Goal: Task Accomplishment & Management: Complete application form

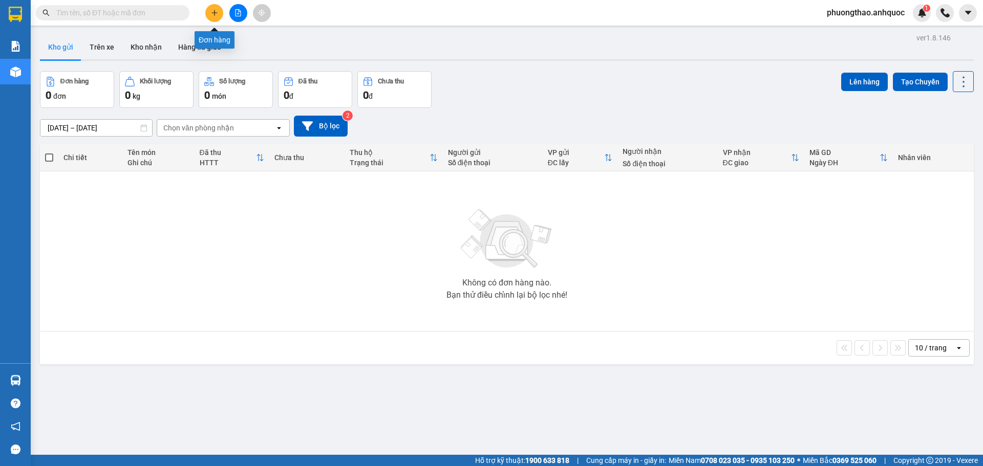
click at [217, 11] on icon "plus" at bounding box center [214, 12] width 7 height 7
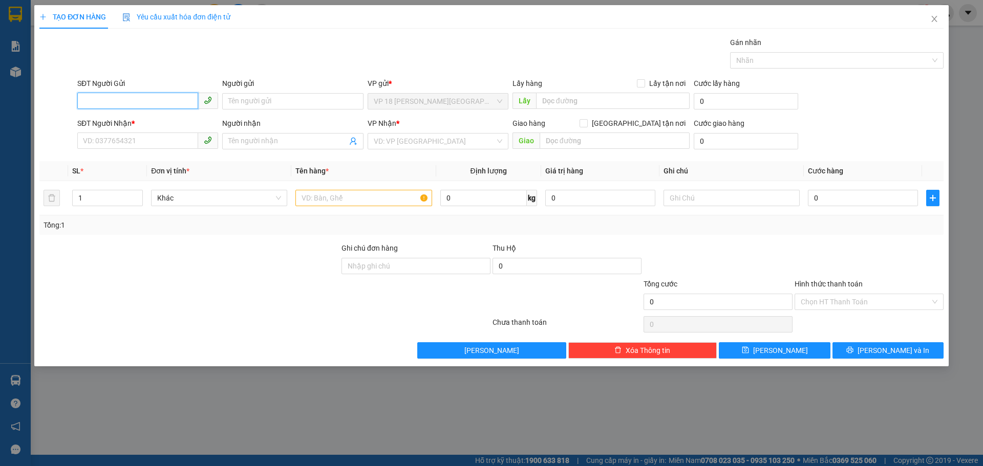
click at [123, 99] on input "SĐT Người Gửi" at bounding box center [137, 101] width 121 height 16
click at [166, 148] on input "SĐT Người Nhận *" at bounding box center [137, 141] width 121 height 16
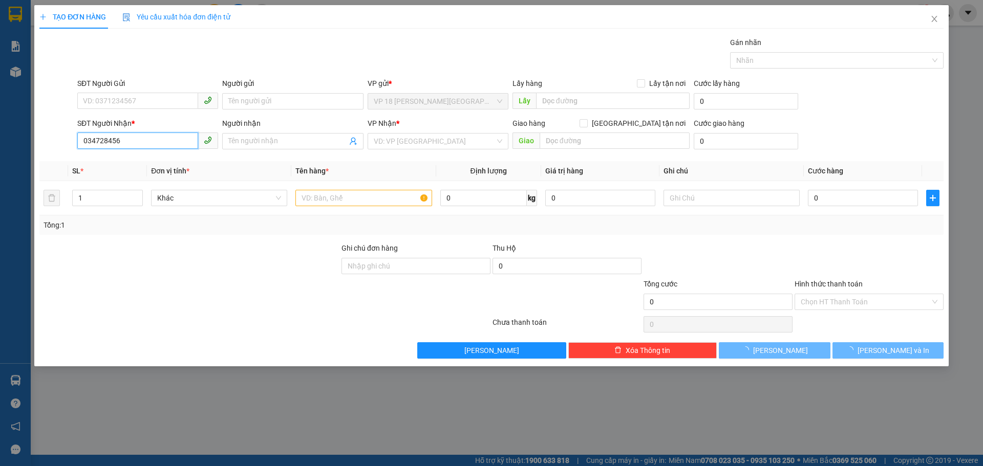
type input "0347284567"
click at [169, 156] on div "0347284567 - [PERSON_NAME]" at bounding box center [147, 161] width 128 height 11
type input "ANH HIẾU"
type input "VPBR"
type input "TTTM VP"
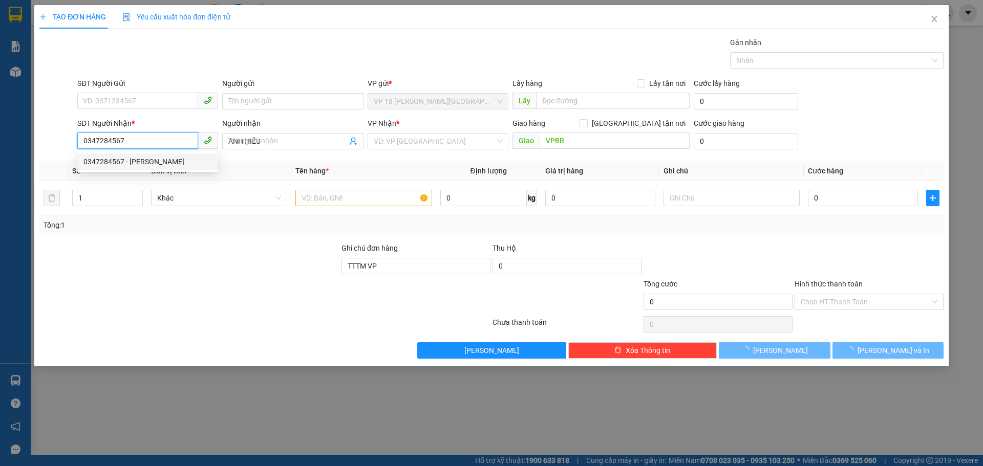
type input "20.000"
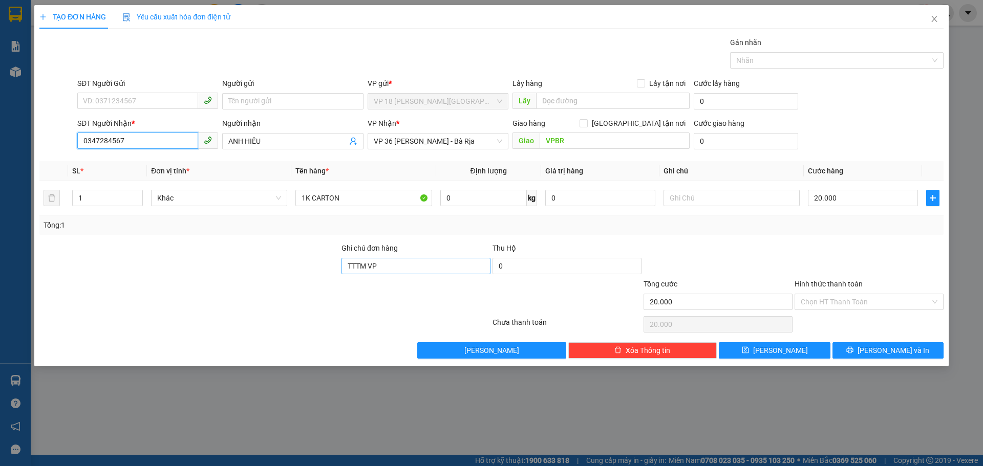
type input "0347284567"
click at [382, 268] on input "TTTM VP" at bounding box center [415, 266] width 149 height 16
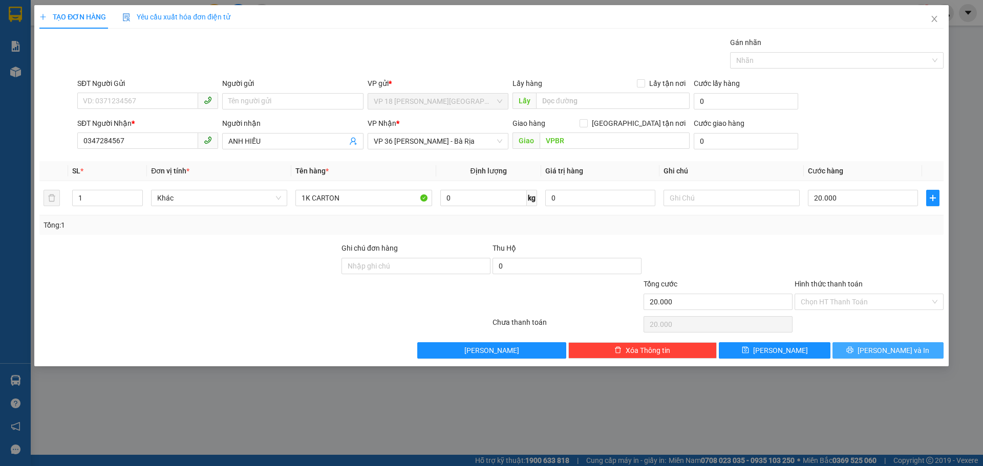
click at [853, 352] on button "[PERSON_NAME] và In" at bounding box center [887, 350] width 111 height 16
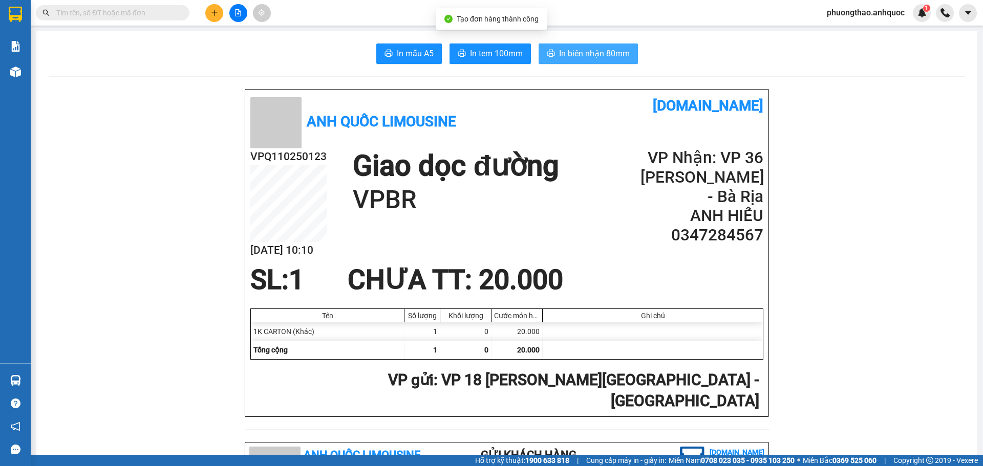
click at [587, 54] on span "In biên nhận 80mm" at bounding box center [594, 53] width 71 height 13
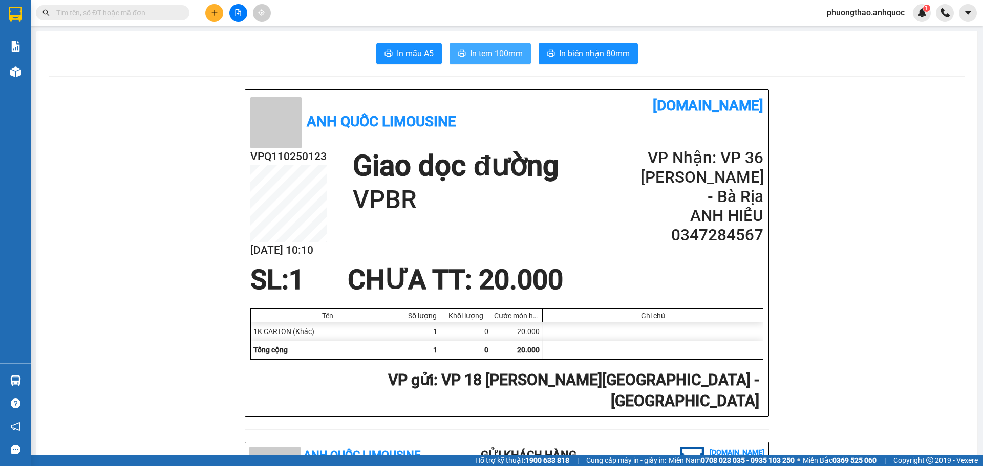
click at [470, 55] on span "In tem 100mm" at bounding box center [496, 53] width 53 height 13
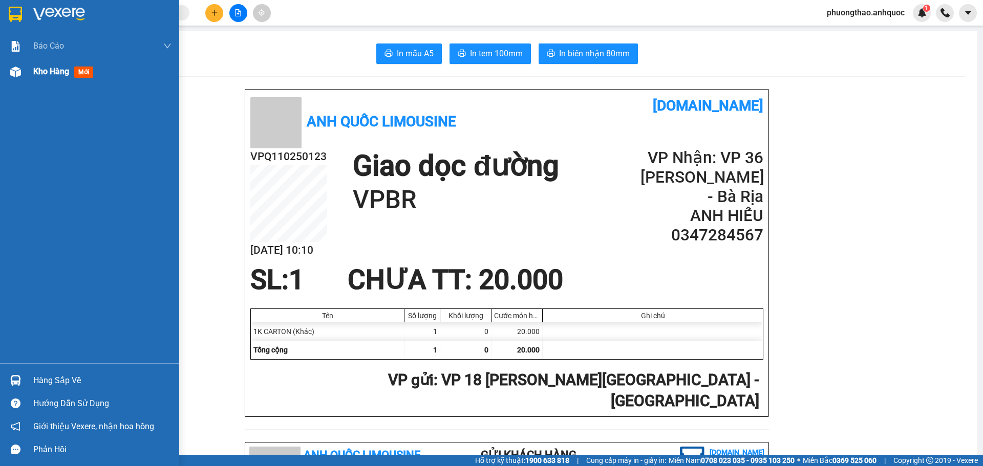
click at [28, 72] on div "Kho hàng mới" at bounding box center [89, 72] width 179 height 26
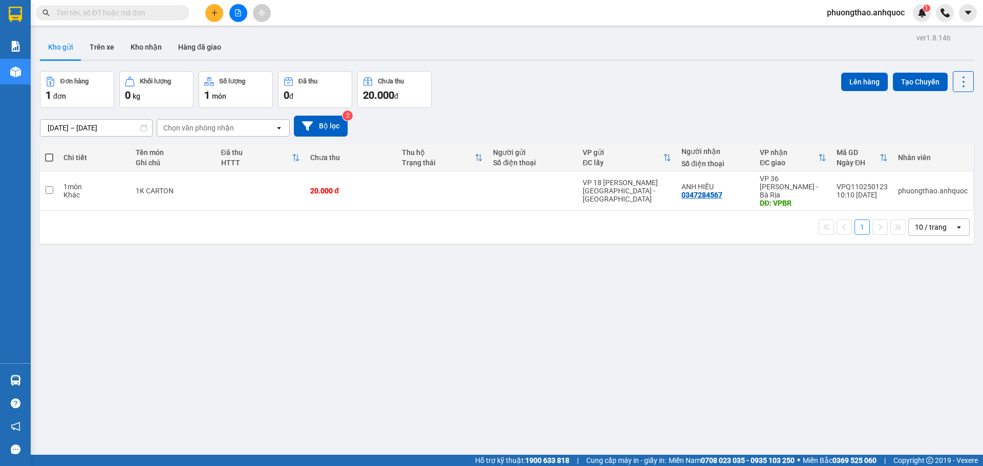
click at [441, 377] on div "ver 1.8.146 Kho gửi Trên xe Kho nhận Hàng đã giao Đơn hàng 1 đơn Khối lượng 0 k…" at bounding box center [507, 264] width 942 height 466
click at [215, 341] on div "ver 1.8.146 Kho gửi Trên xe Kho nhận Hàng đã giao Đơn hàng 1 đơn Khối lượng 0 k…" at bounding box center [507, 264] width 942 height 466
drag, startPoint x: 208, startPoint y: 285, endPoint x: 202, endPoint y: 280, distance: 7.6
click at [208, 285] on div "ver 1.8.146 Kho gửi Trên xe Kho nhận Hàng đã giao Đơn hàng 1 đơn Khối lượng 0 k…" at bounding box center [507, 264] width 942 height 466
click at [192, 187] on div "1K CARTON" at bounding box center [173, 191] width 75 height 8
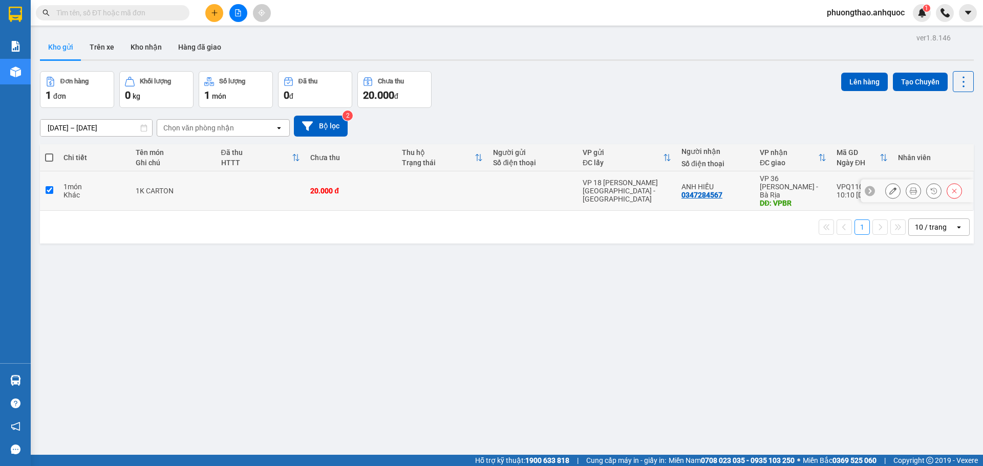
checkbox input "true"
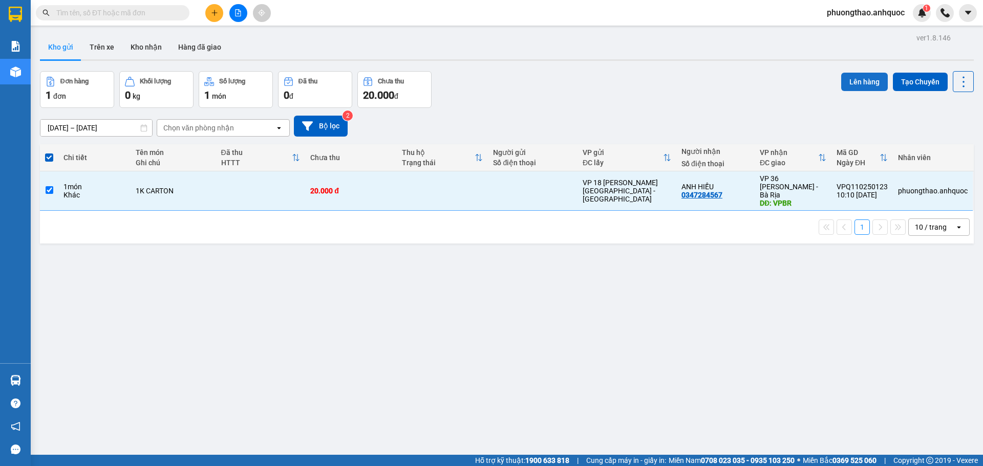
click at [856, 78] on button "Lên hàng" at bounding box center [864, 82] width 47 height 18
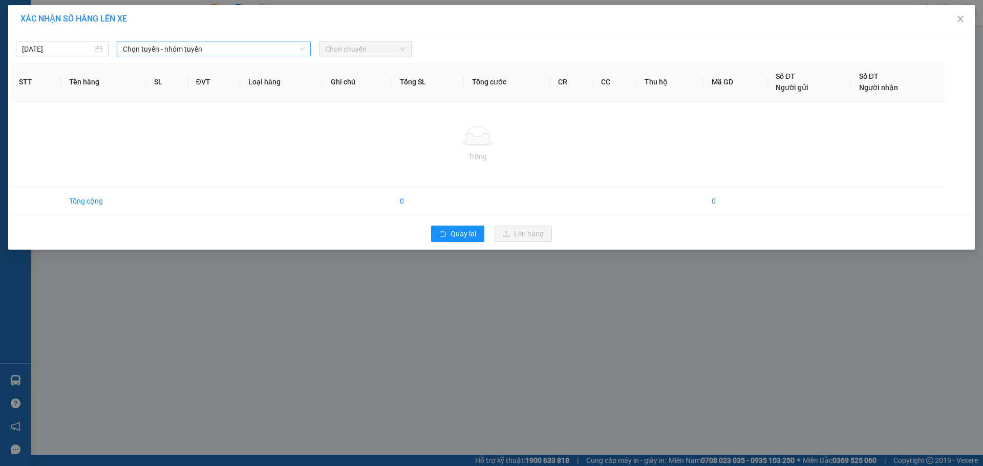
click at [157, 55] on span "Chọn tuyến - nhóm tuyến" at bounding box center [214, 48] width 182 height 15
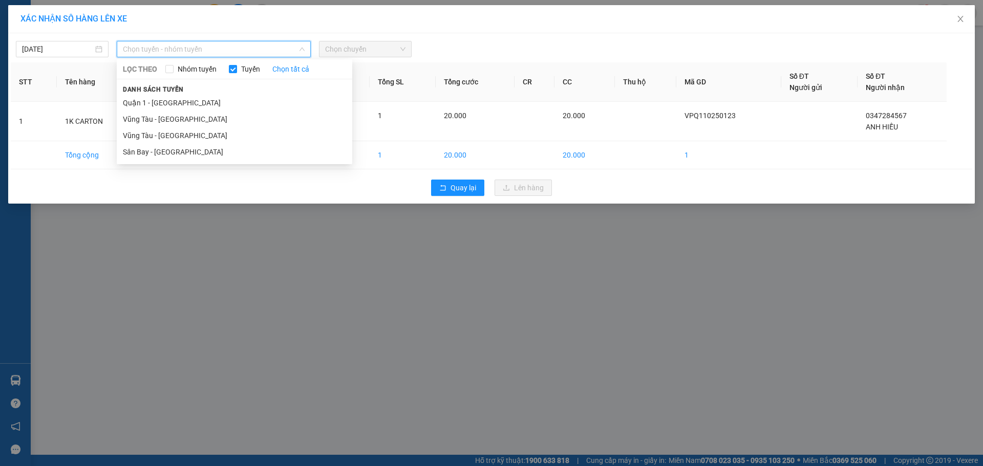
drag, startPoint x: 159, startPoint y: 102, endPoint x: 181, endPoint y: 94, distance: 23.3
click at [160, 102] on li "Quận 1 - [GEOGRAPHIC_DATA]" at bounding box center [234, 103] width 235 height 16
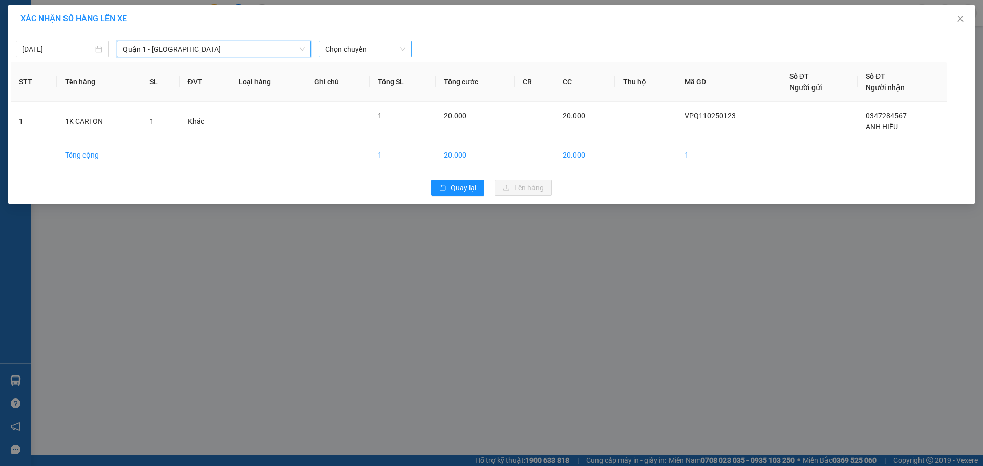
click at [355, 48] on span "Chọn chuyến" at bounding box center [365, 48] width 80 height 15
type input "6008"
click at [365, 64] on div "10:31 - 72H-060.08" at bounding box center [365, 69] width 80 height 11
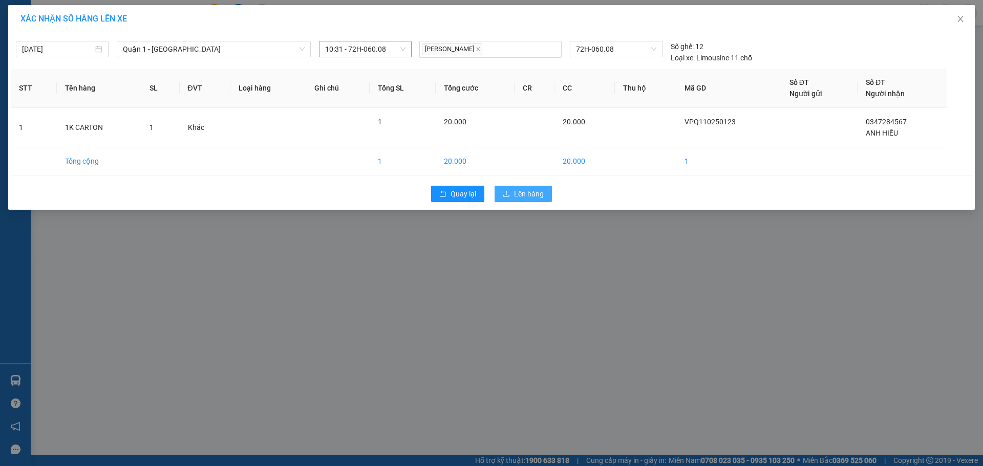
click at [541, 192] on span "Lên hàng" at bounding box center [529, 193] width 30 height 11
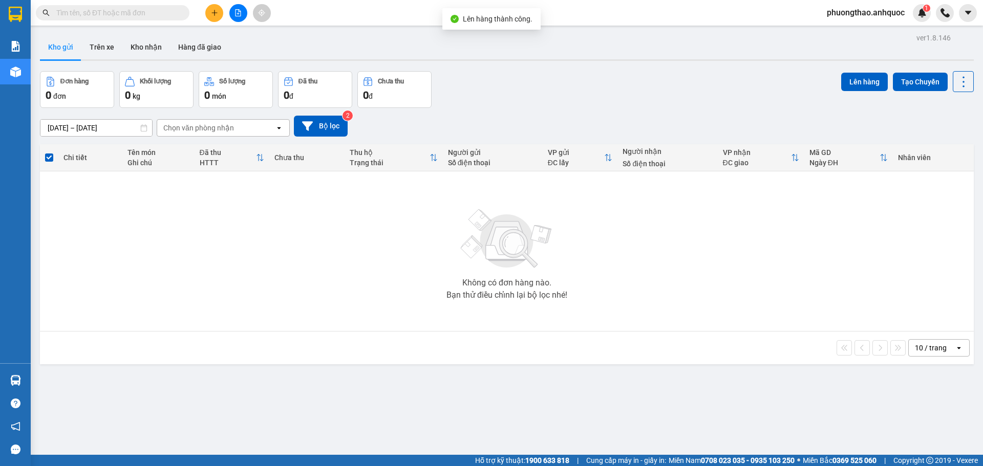
click at [242, 15] on button at bounding box center [238, 13] width 18 height 18
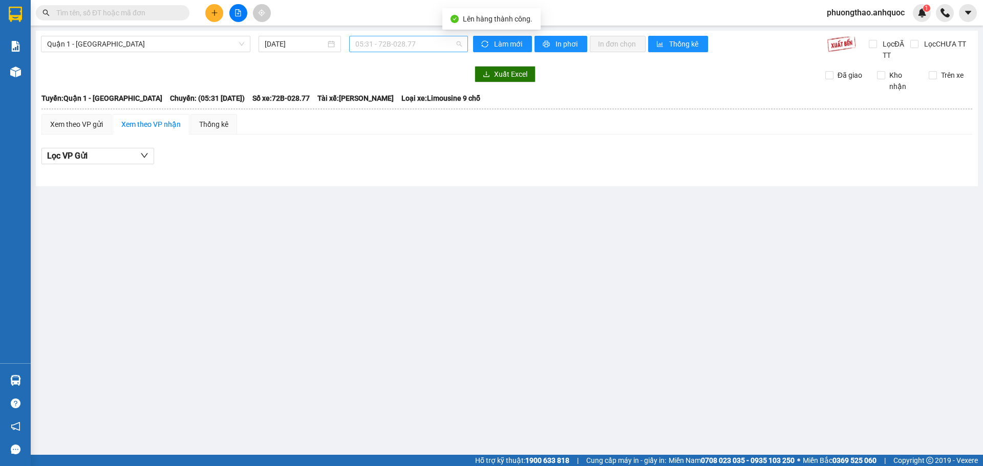
click at [406, 41] on span "05:31 - 72B-028.77" at bounding box center [408, 43] width 106 height 15
type input "6008"
click at [420, 65] on div "10:31 - 72H-060.08" at bounding box center [395, 64] width 80 height 11
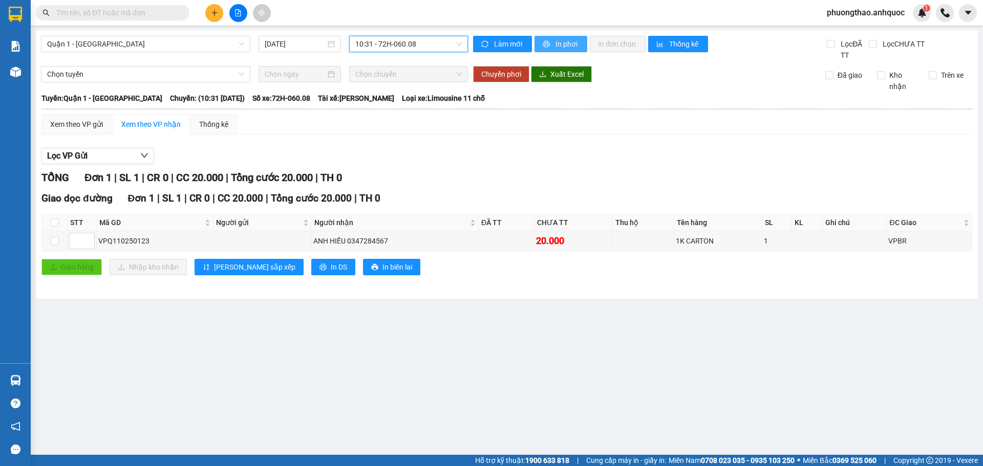
click at [551, 41] on button "In phơi" at bounding box center [560, 44] width 53 height 16
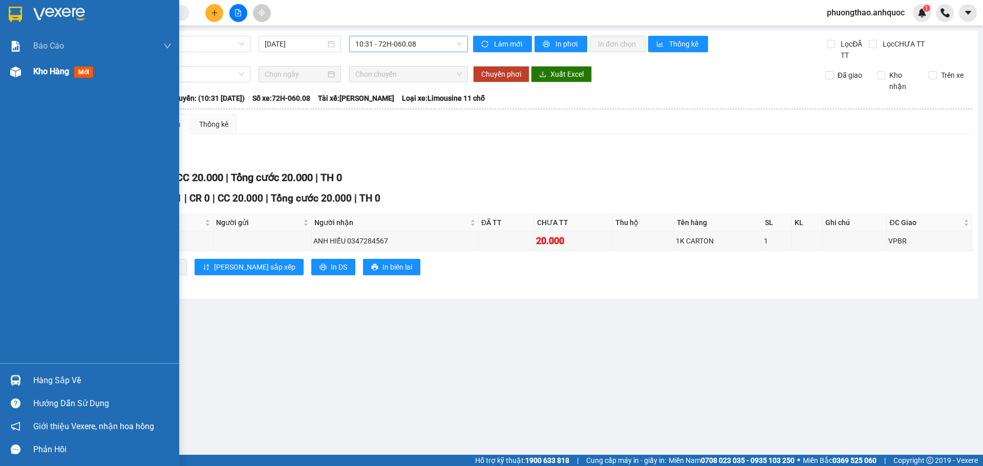
click at [12, 75] on img at bounding box center [15, 72] width 11 height 11
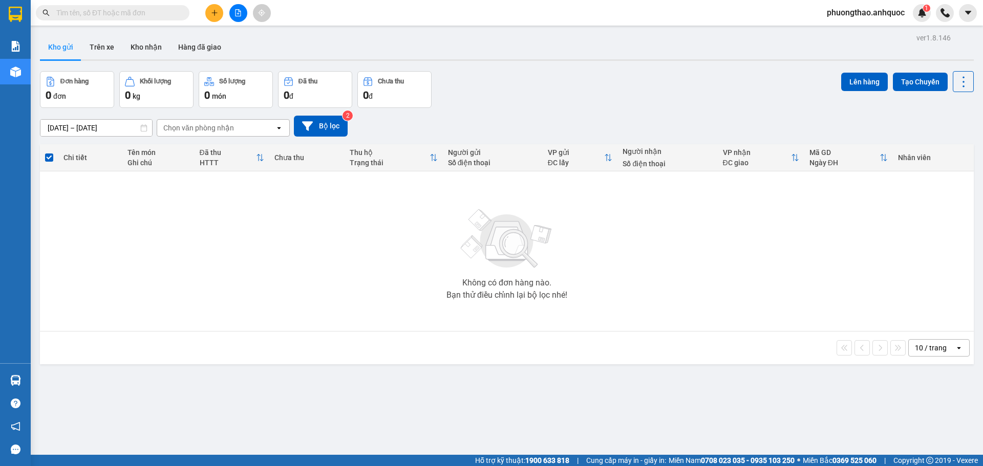
click at [220, 15] on button at bounding box center [214, 13] width 18 height 18
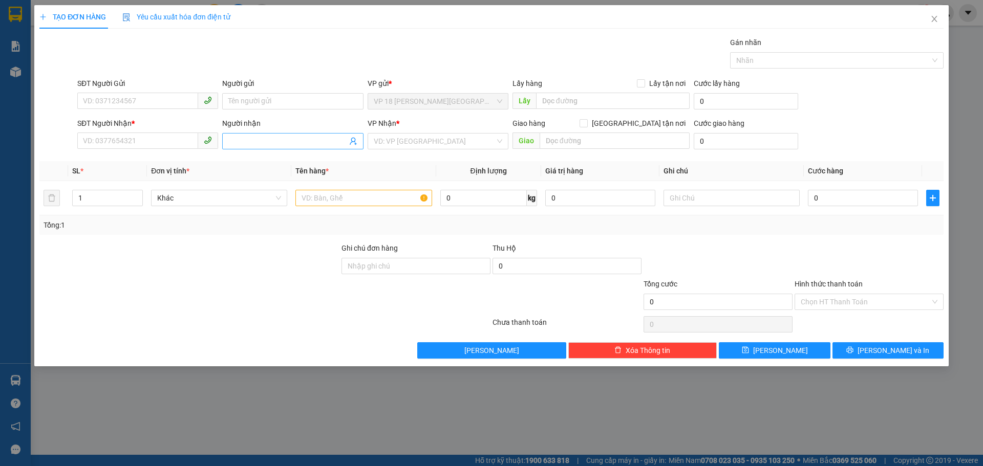
click at [268, 145] on input "Người nhận" at bounding box center [287, 141] width 118 height 11
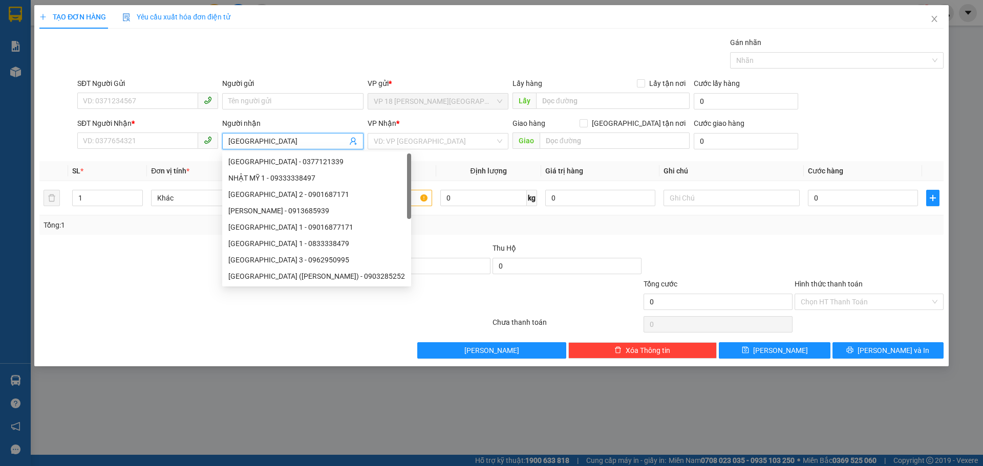
type input "NHẬT MỸ 1"
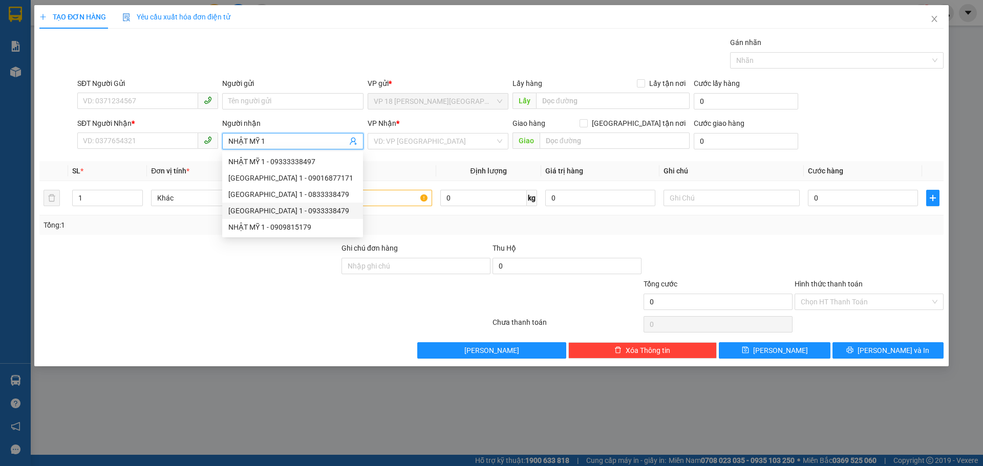
click at [320, 210] on div "[GEOGRAPHIC_DATA] 1 - 0933338479" at bounding box center [292, 210] width 128 height 11
type input "0933338479"
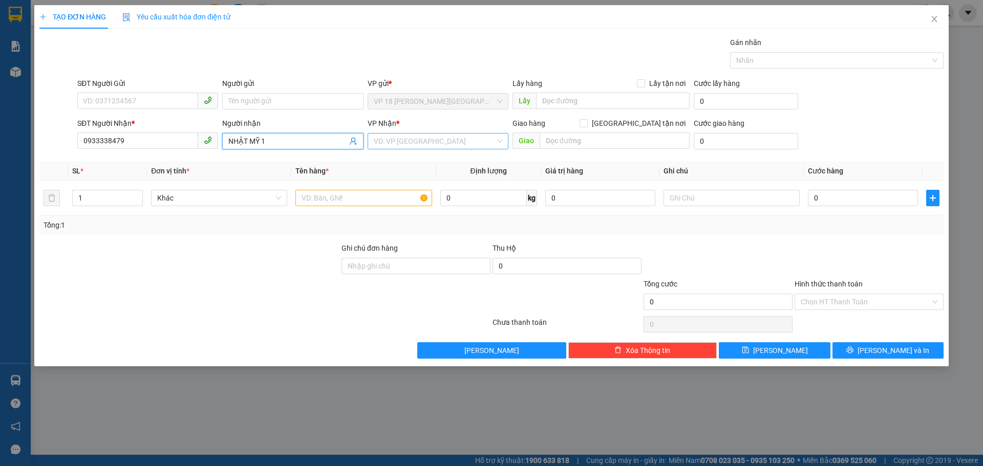
type input "NHẬT MỸ 1"
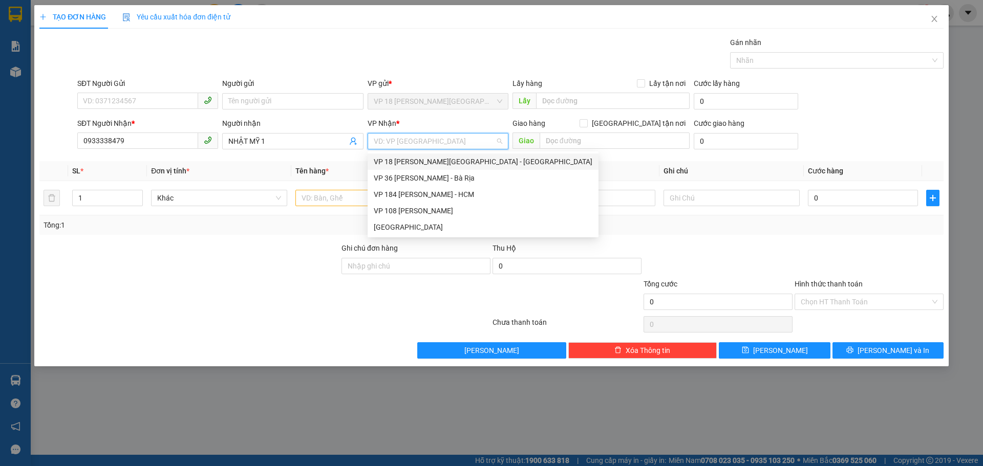
click at [405, 137] on input "search" at bounding box center [434, 141] width 121 height 15
click at [402, 206] on div "VP 108 [PERSON_NAME]" at bounding box center [483, 210] width 219 height 11
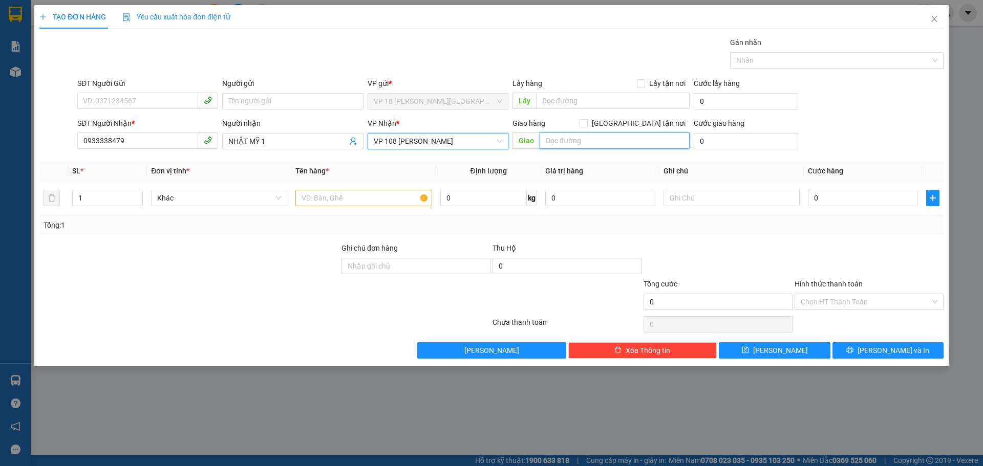
click at [548, 142] on input "text" at bounding box center [614, 141] width 150 height 16
type input "VPVT"
click at [376, 203] on input "text" at bounding box center [363, 198] width 136 height 16
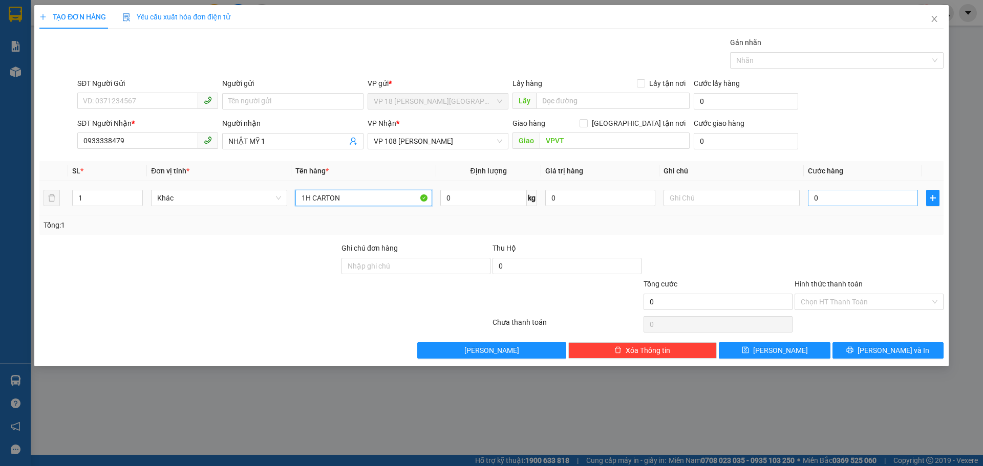
type input "1H CARTON"
click at [832, 200] on input "0" at bounding box center [863, 198] width 110 height 16
type input "2"
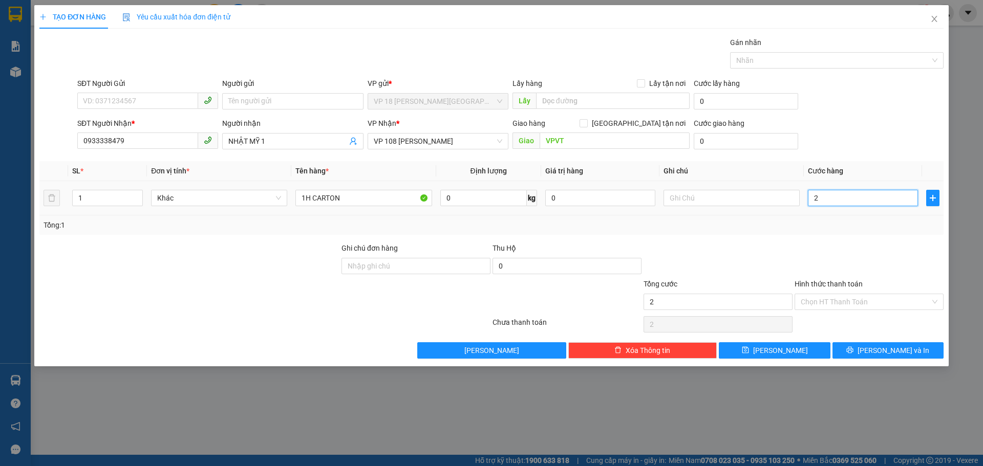
type input "20"
type input "200"
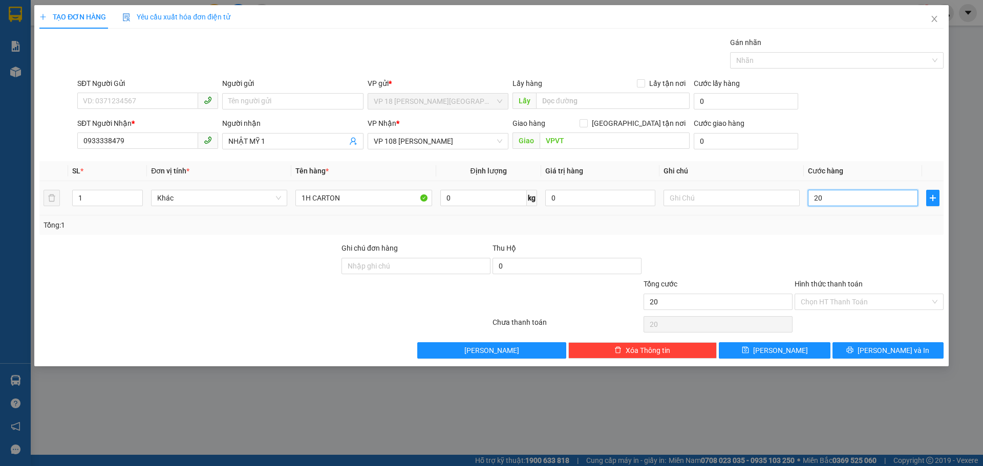
type input "200"
type input "2.000"
type input "20.000"
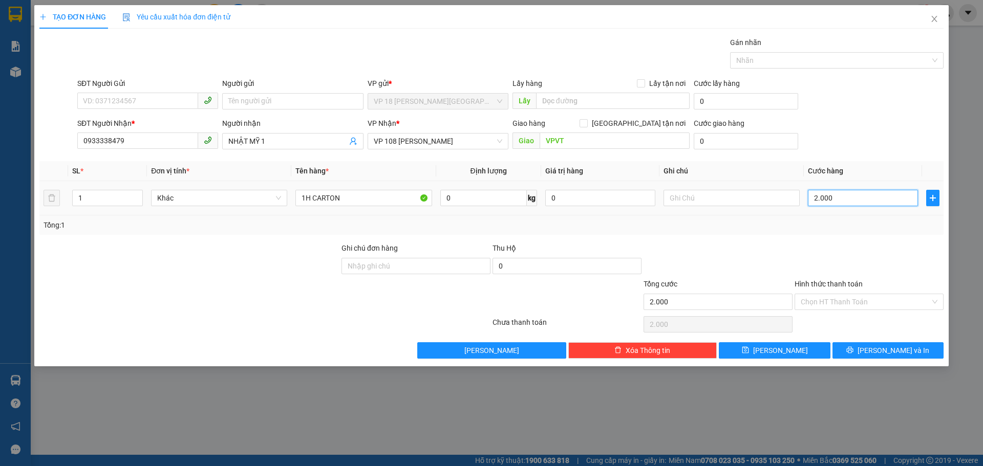
type input "20.000"
click at [854, 354] on button "[PERSON_NAME] và In" at bounding box center [887, 350] width 111 height 16
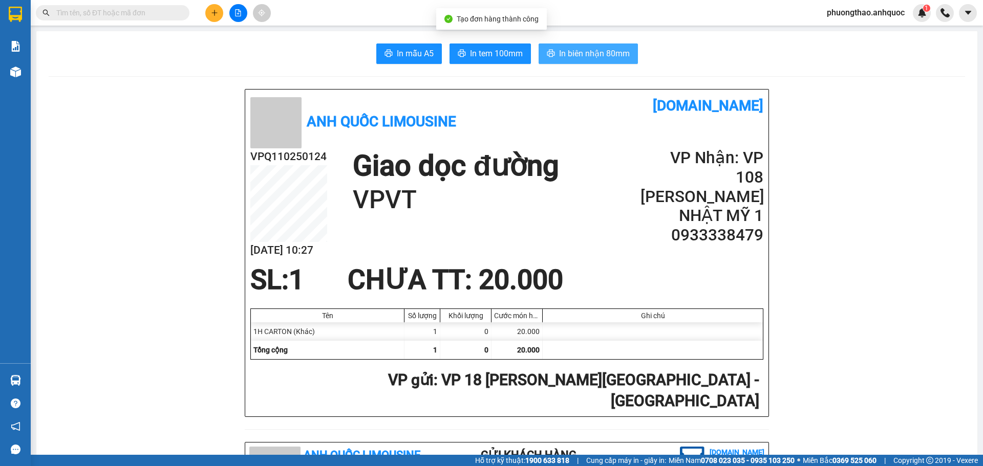
click at [559, 54] on span "In biên nhận 80mm" at bounding box center [594, 53] width 71 height 13
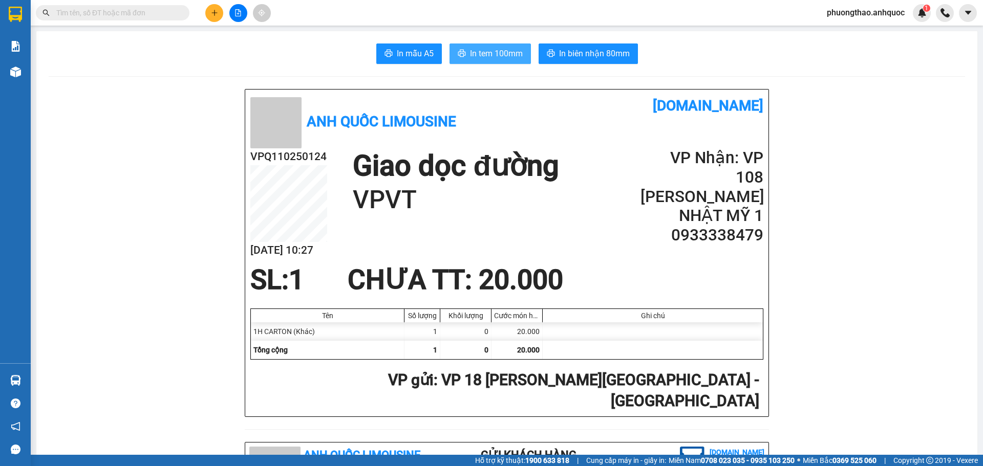
click at [491, 57] on span "In tem 100mm" at bounding box center [496, 53] width 53 height 13
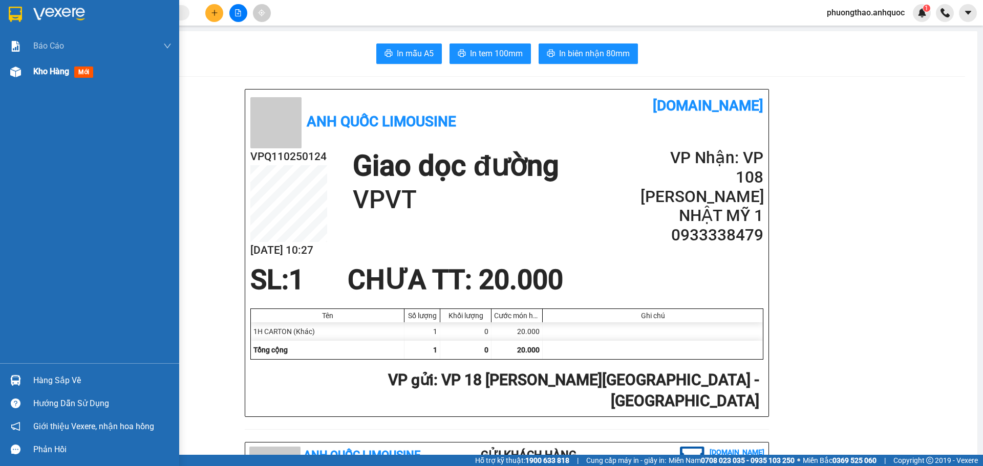
click at [11, 74] on img at bounding box center [15, 72] width 11 height 11
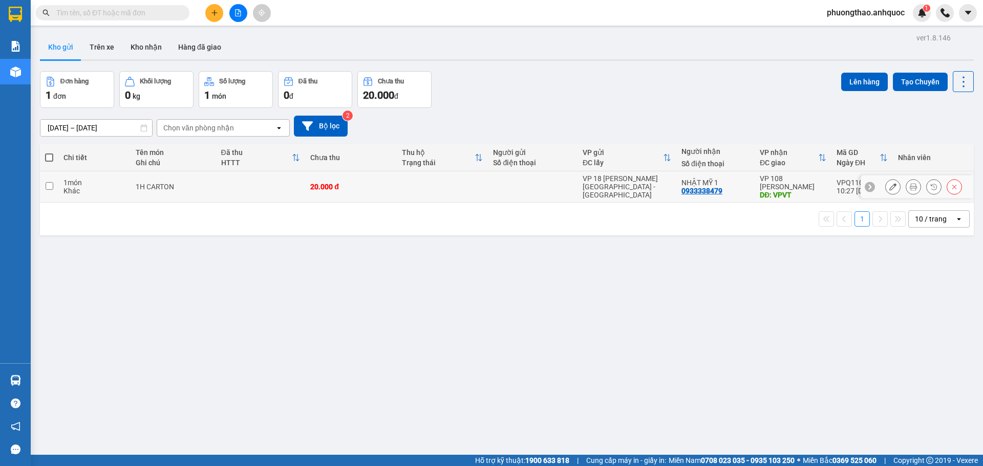
click at [242, 184] on td at bounding box center [261, 186] width 90 height 31
checkbox input "true"
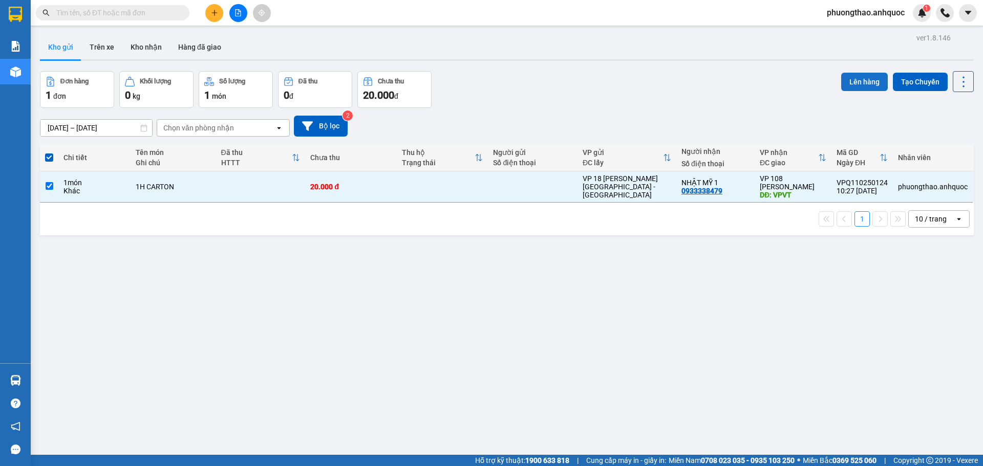
click at [867, 77] on button "Lên hàng" at bounding box center [864, 82] width 47 height 18
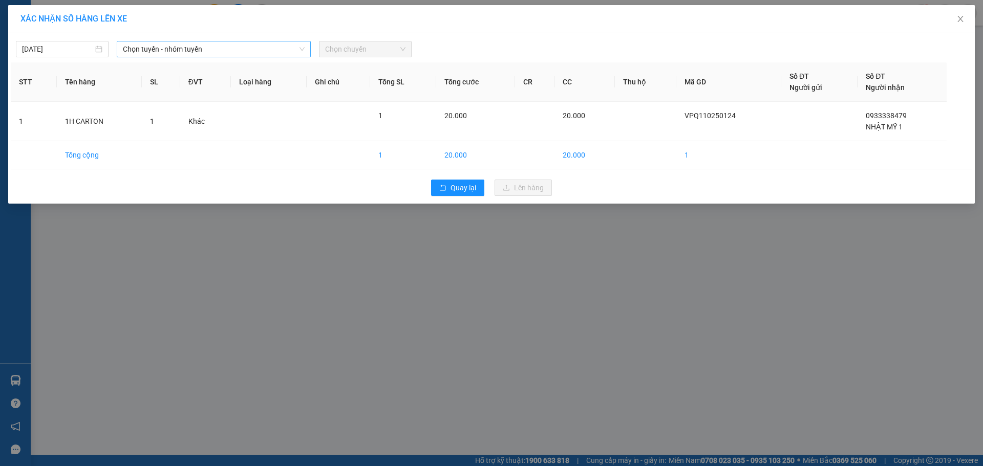
click at [227, 52] on span "Chọn tuyến - nhóm tuyến" at bounding box center [214, 48] width 182 height 15
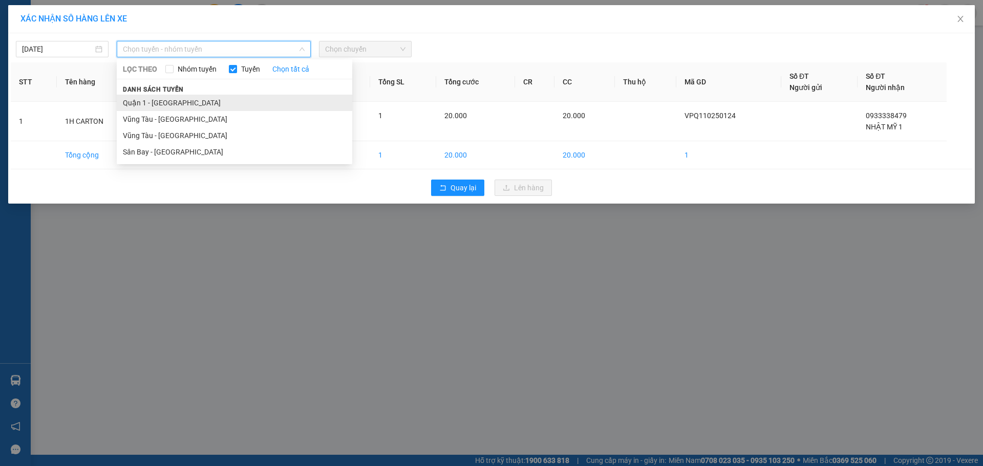
click at [221, 98] on li "Quận 1 - [GEOGRAPHIC_DATA]" at bounding box center [234, 103] width 235 height 16
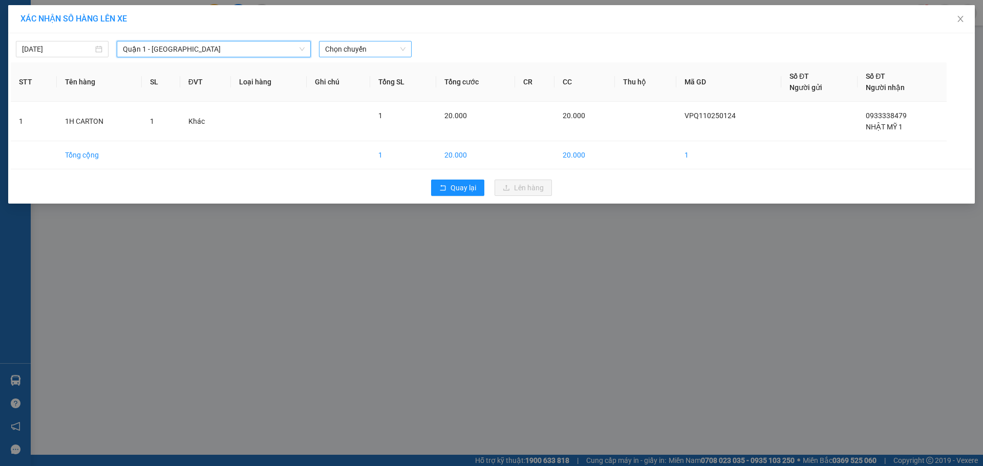
click at [373, 51] on span "Chọn chuyến" at bounding box center [365, 48] width 80 height 15
type input "6008"
click at [376, 72] on div "10:31 - 72H-060.08" at bounding box center [365, 69] width 80 height 11
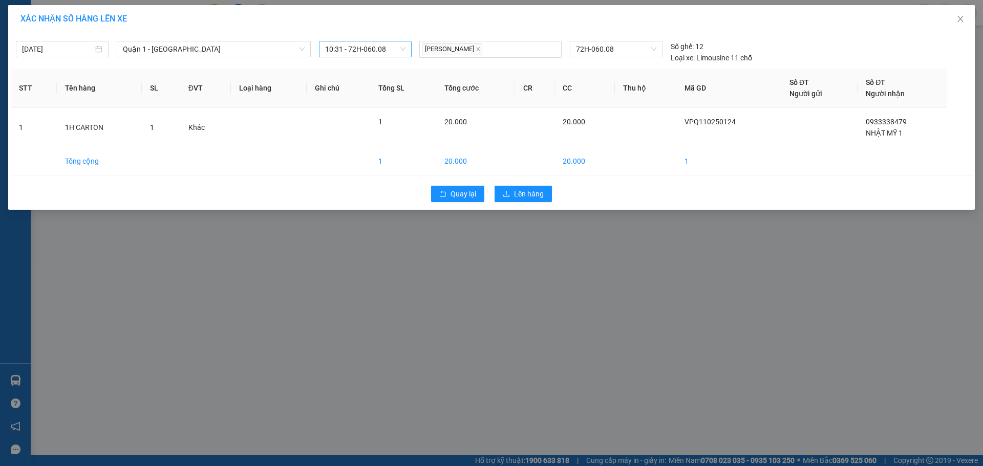
click at [534, 185] on div "Quay lại Lên hàng" at bounding box center [491, 194] width 961 height 27
click at [458, 169] on td "20.000" at bounding box center [475, 161] width 79 height 28
click at [537, 193] on span "Lên hàng" at bounding box center [529, 193] width 30 height 11
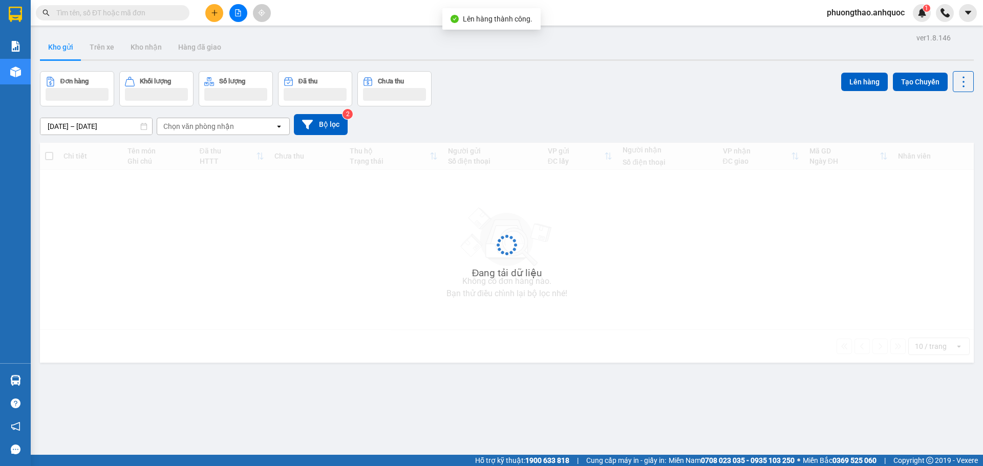
click at [233, 10] on button at bounding box center [238, 13] width 18 height 18
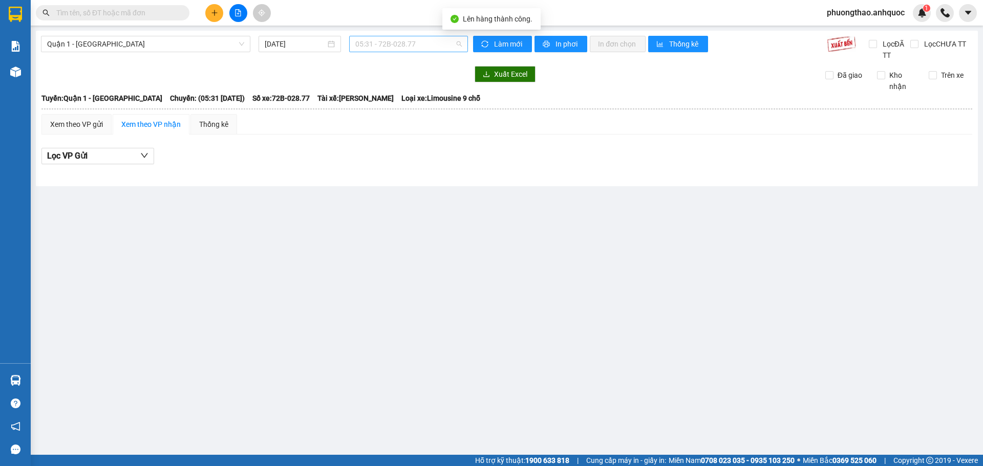
click at [409, 45] on span "05:31 - 72B-028.77" at bounding box center [408, 43] width 106 height 15
type input "6008"
click at [409, 61] on div "10:31 - 72H-060.08" at bounding box center [395, 64] width 80 height 11
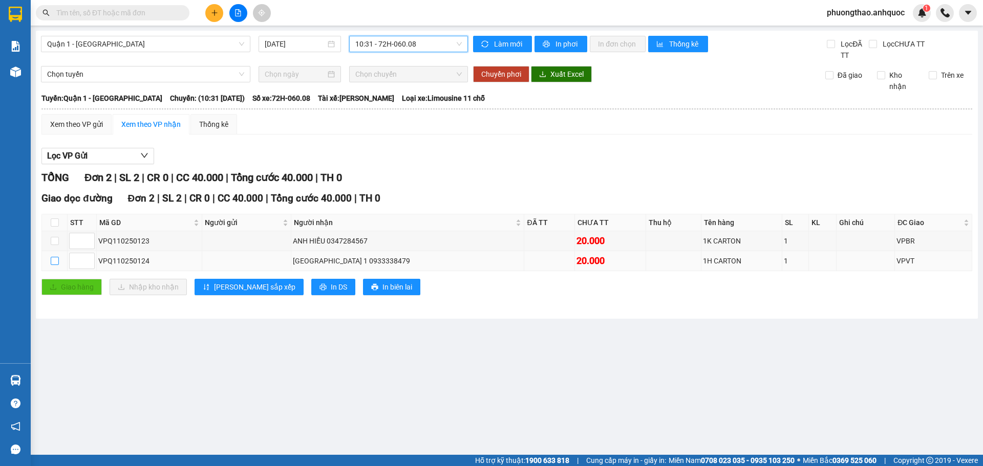
click at [58, 263] on input "checkbox" at bounding box center [55, 261] width 8 height 8
checkbox input "true"
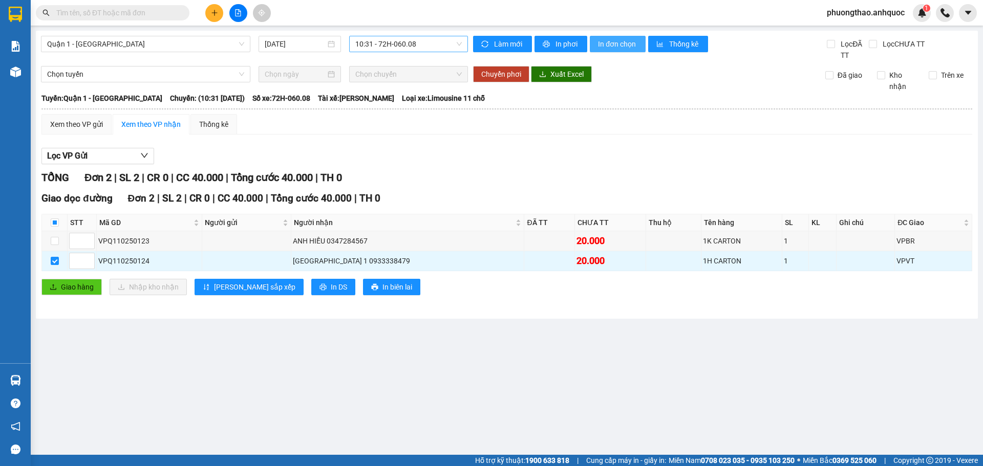
click at [618, 44] on span "In đơn chọn" at bounding box center [617, 43] width 39 height 11
